Goal: Navigation & Orientation: Find specific page/section

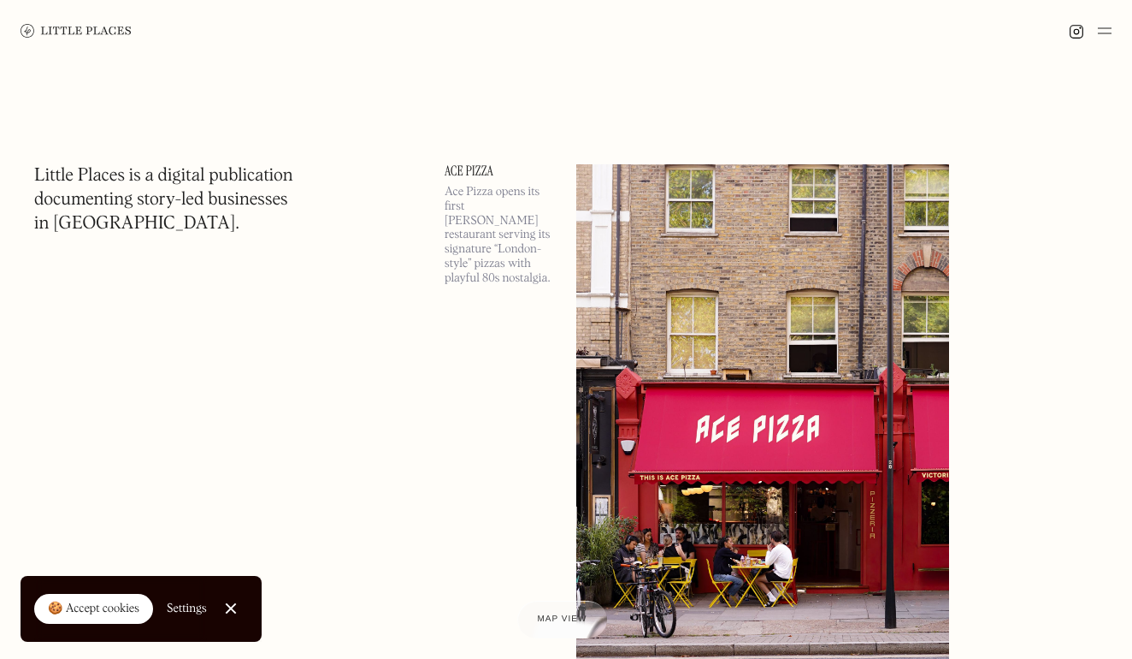
click at [230, 606] on div at bounding box center [230, 608] width 11 height 11
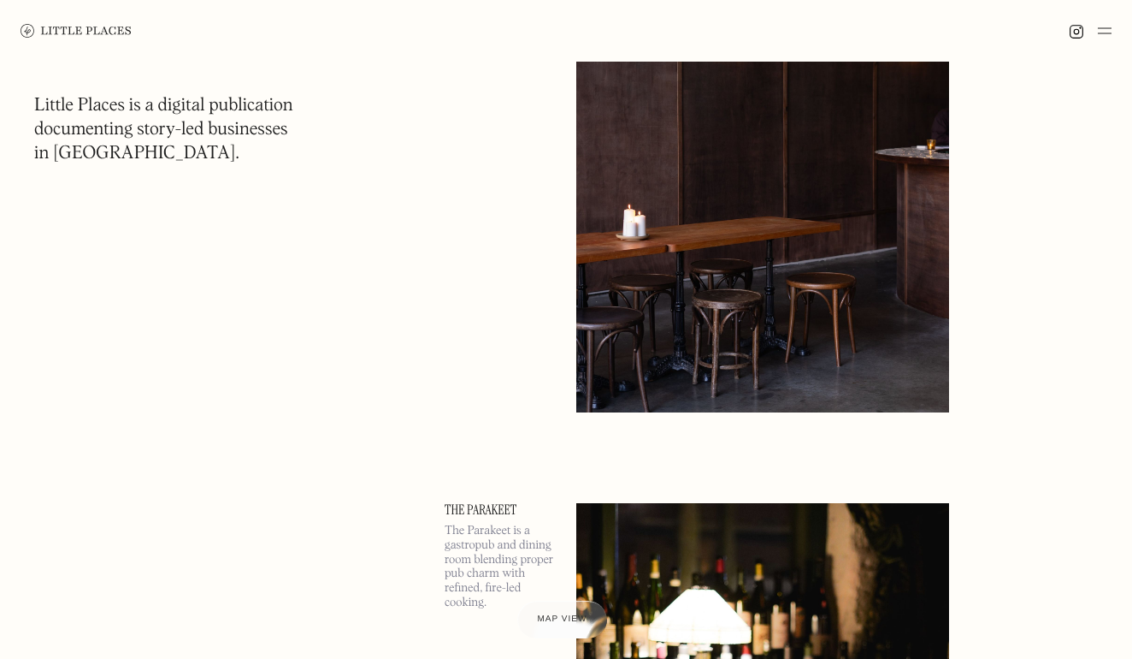
scroll to position [14422, 0]
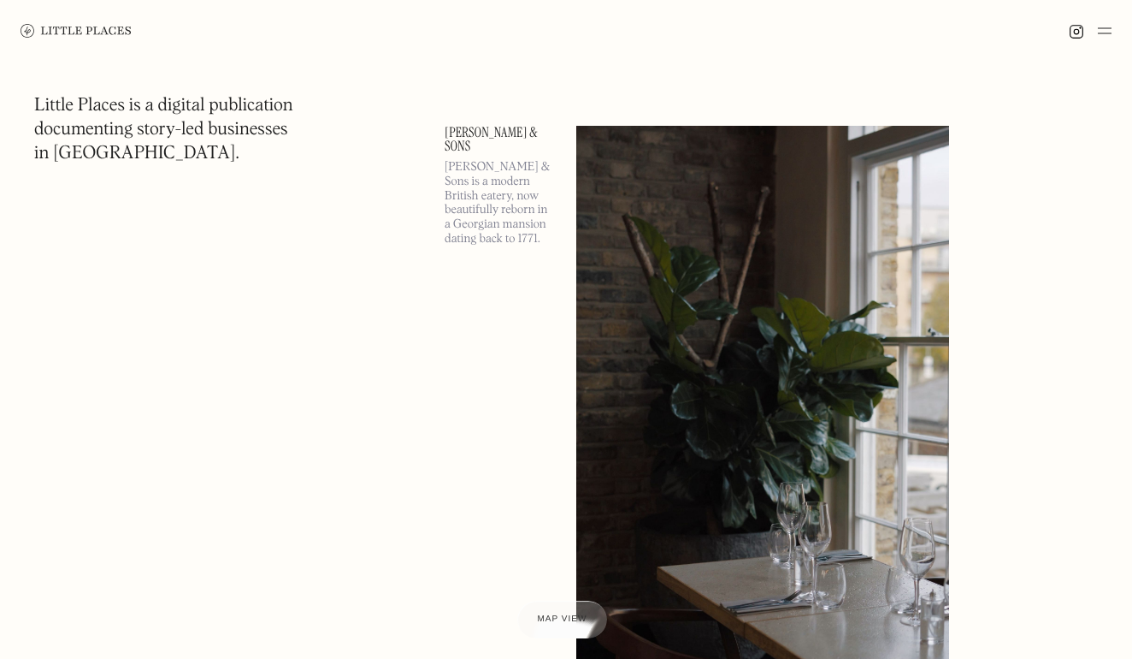
scroll to position [26479, 0]
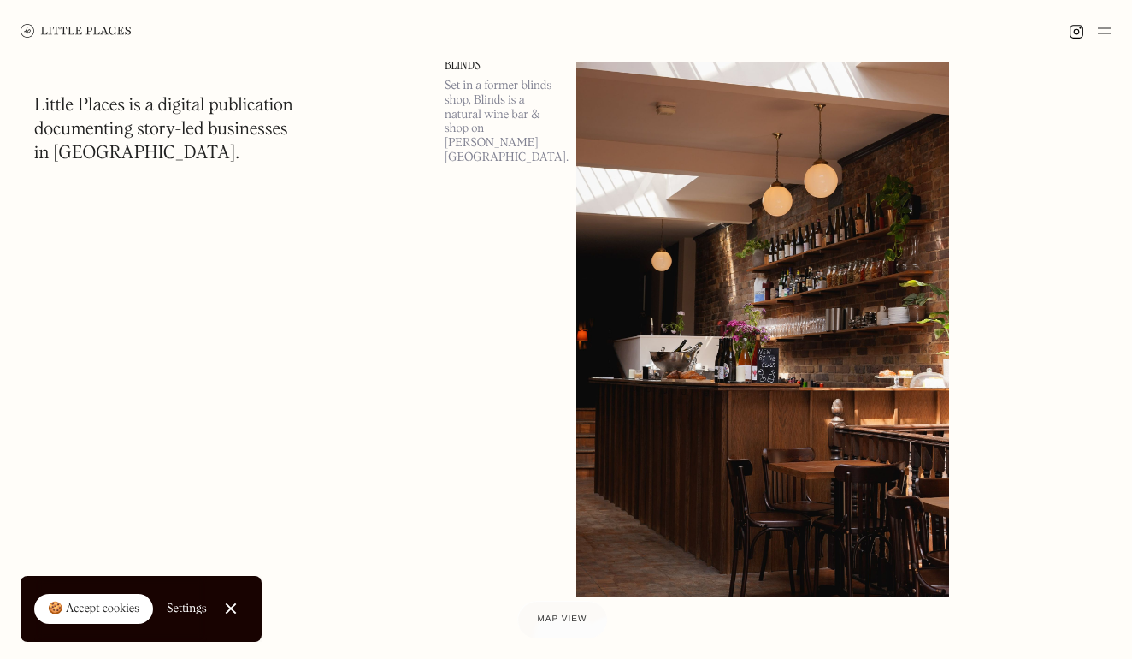
scroll to position [12752, 0]
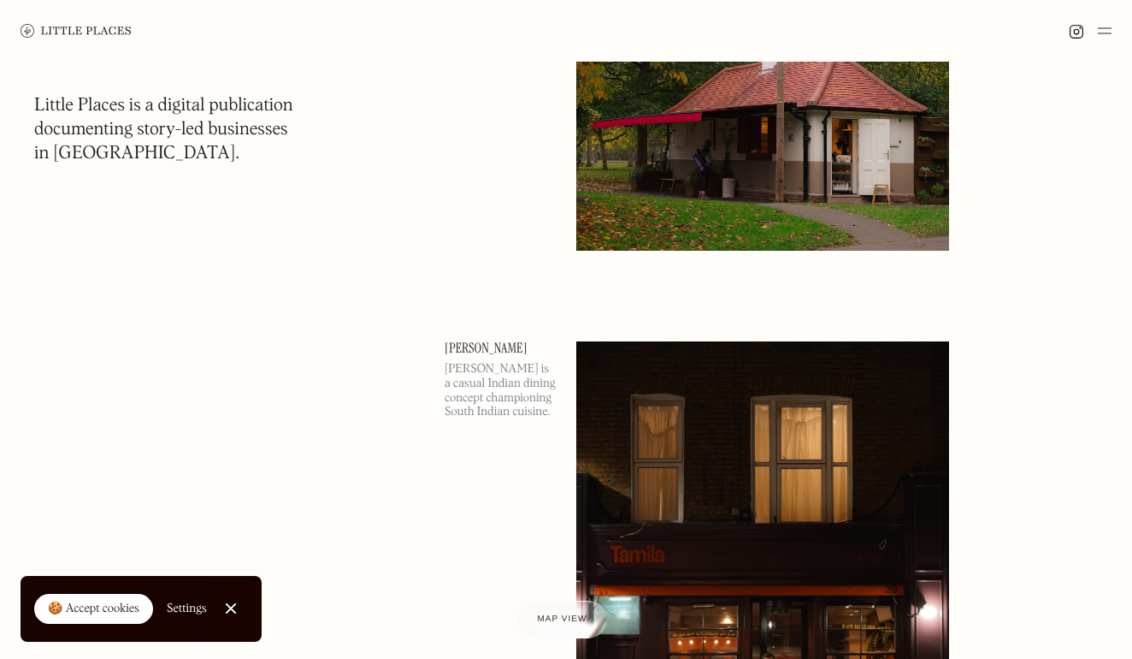
scroll to position [30315, 0]
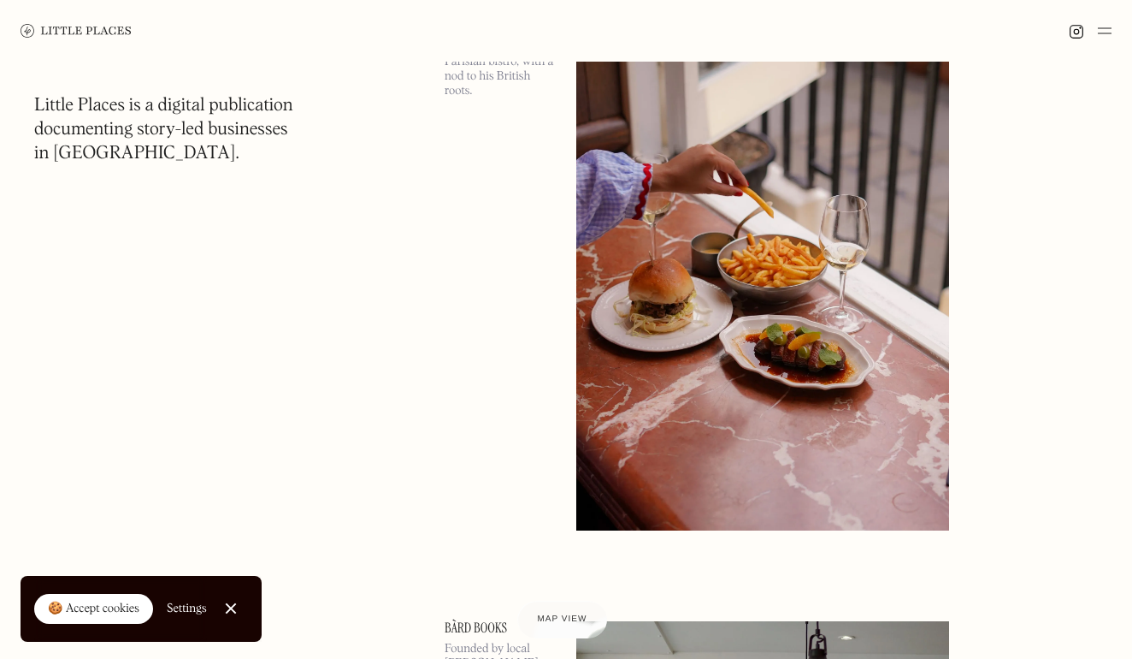
scroll to position [40106, 0]
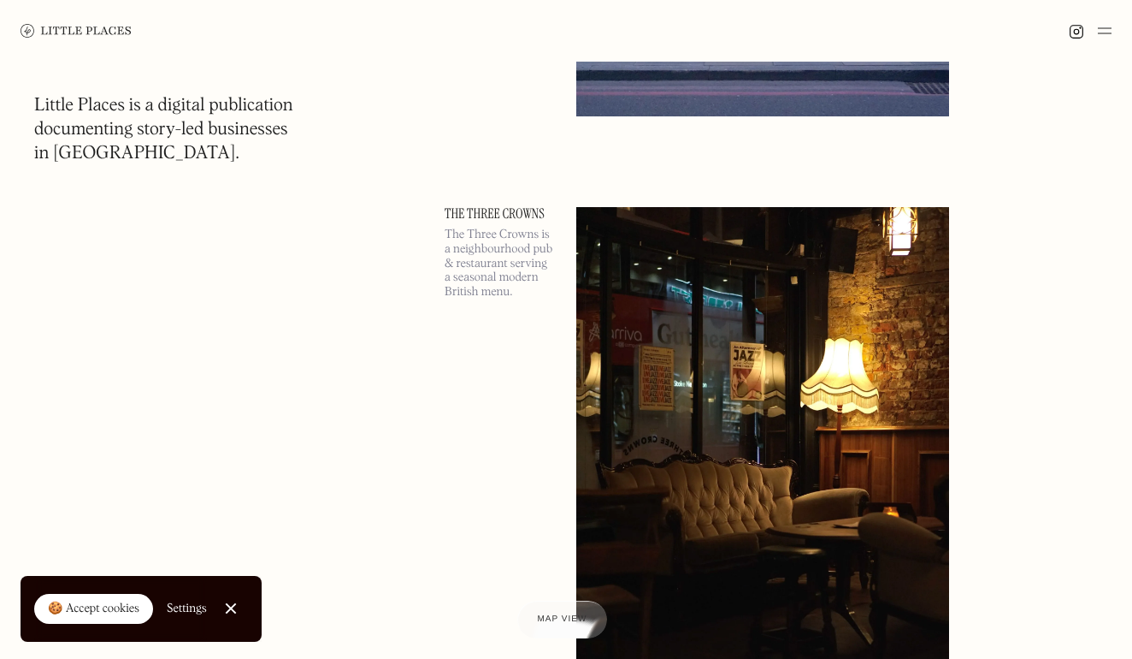
scroll to position [58514, 0]
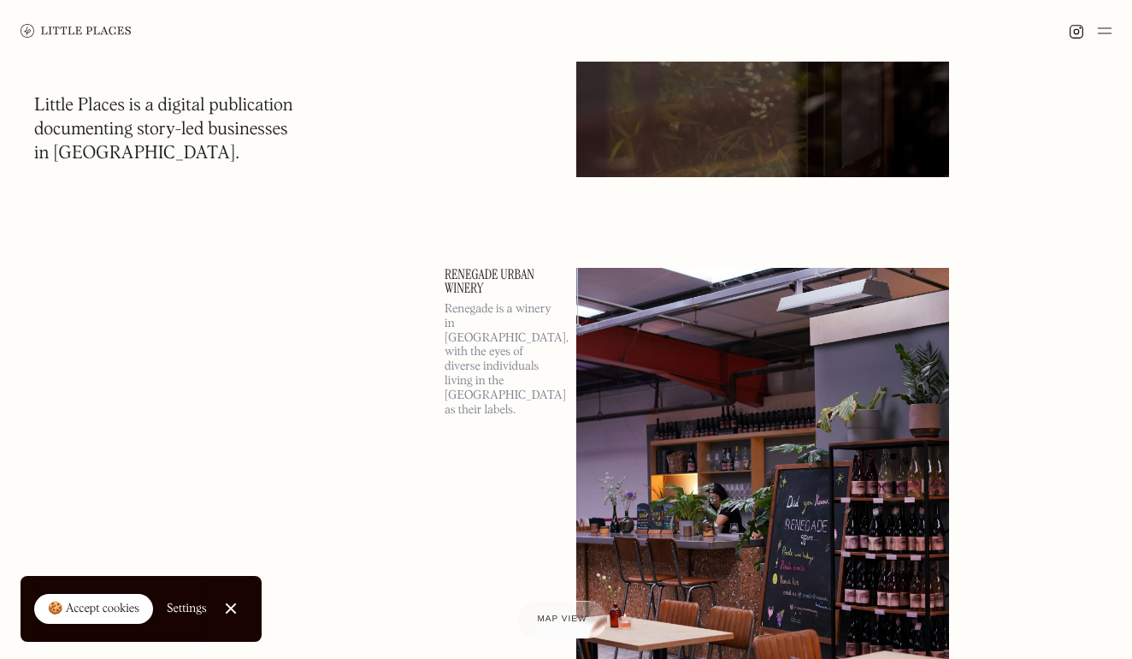
scroll to position [75555, 0]
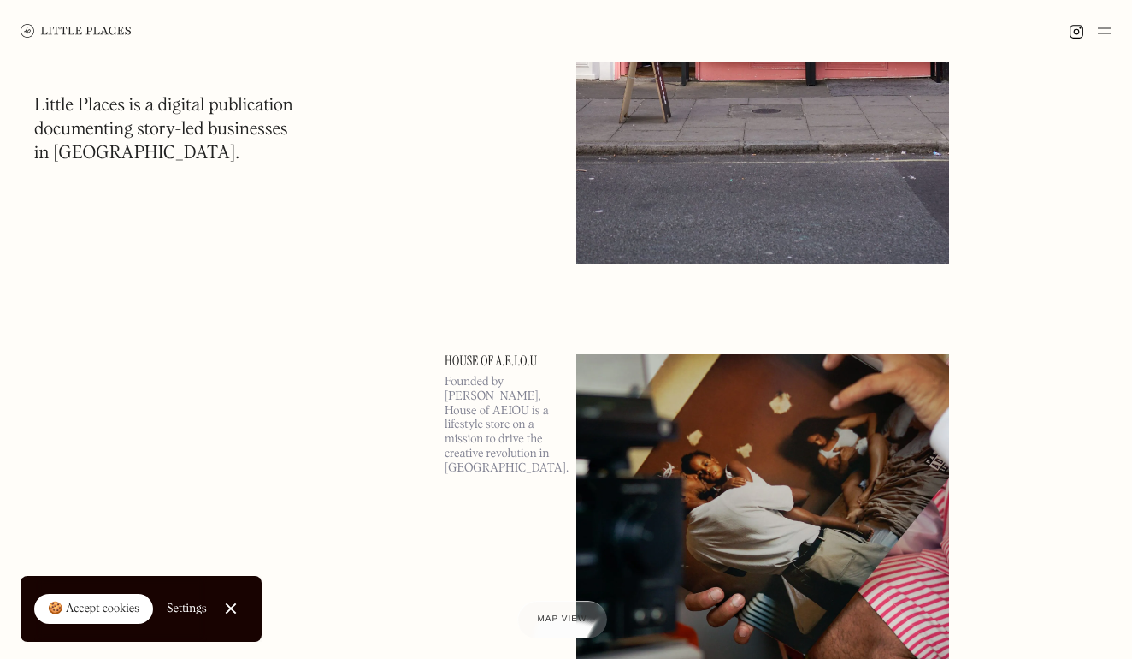
scroll to position [78610, 0]
